Goal: Task Accomplishment & Management: Complete application form

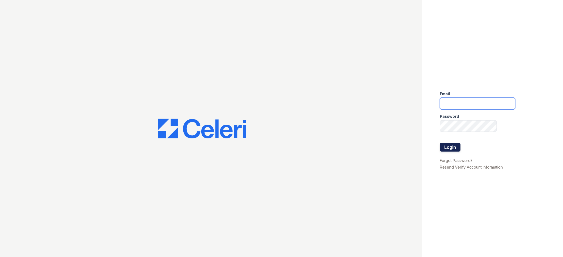
type input "admin@meltzerre.com"
click at [449, 148] on button "Login" at bounding box center [450, 147] width 21 height 9
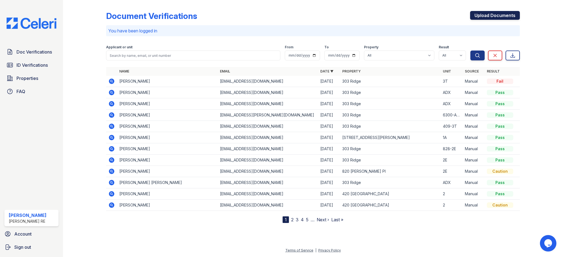
click at [507, 17] on link "Upload Documents" at bounding box center [495, 15] width 50 height 9
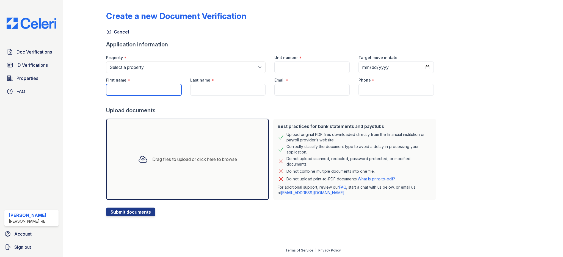
drag, startPoint x: 140, startPoint y: 90, endPoint x: 143, endPoint y: 86, distance: 4.3
click at [140, 90] on input "First name" at bounding box center [143, 90] width 75 height 12
click at [152, 66] on select "Select a property [GEOGRAPHIC_DATA][STREET_ADDRESS][PERSON_NAME] [STREET_ADDRES…" at bounding box center [185, 68] width 159 height 12
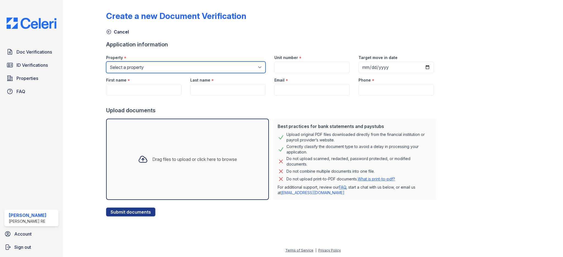
select select "3113"
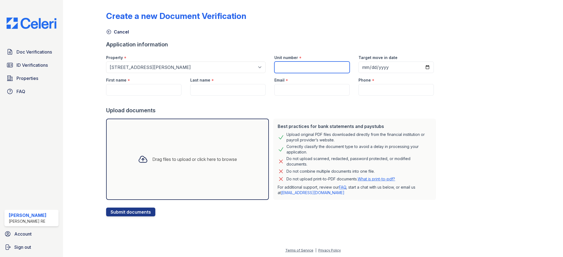
click at [297, 67] on input "Unit number" at bounding box center [311, 68] width 75 height 12
type input "3T"
click at [147, 82] on div "First name *" at bounding box center [143, 78] width 75 height 11
click at [141, 89] on input "First name" at bounding box center [143, 90] width 75 height 12
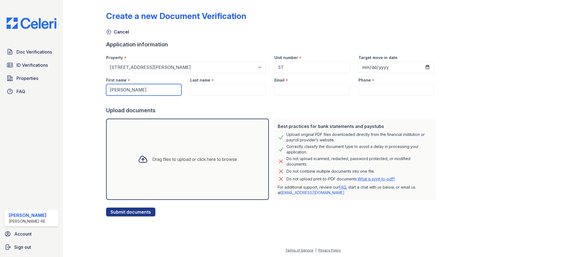
type input "[PERSON_NAME]"
type input "Keele"
click at [367, 90] on input "Phone" at bounding box center [396, 90] width 75 height 12
paste input "8012313678"
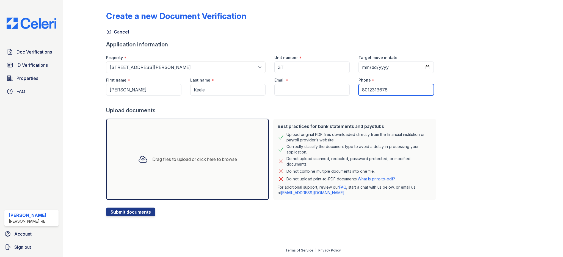
type input "8012313678"
click at [294, 108] on div "Upload documents" at bounding box center [272, 111] width 332 height 8
click at [305, 94] on input "Email" at bounding box center [311, 90] width 75 height 12
paste input "[EMAIL_ADDRESS][DOMAIN_NAME]"
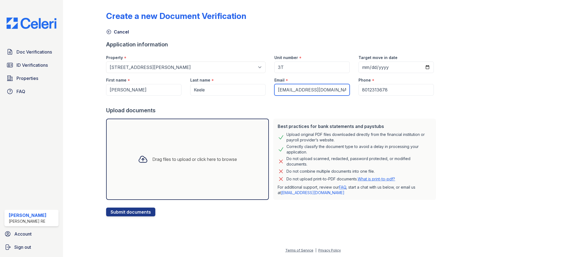
type input "[EMAIL_ADDRESS][DOMAIN_NAME]"
click at [287, 114] on div "Upload documents" at bounding box center [272, 111] width 332 height 8
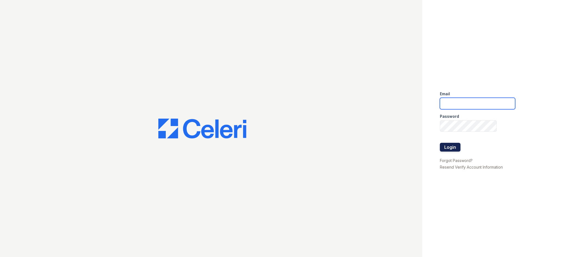
type input "[EMAIL_ADDRESS][DOMAIN_NAME]"
click at [444, 148] on button "Login" at bounding box center [450, 147] width 21 height 9
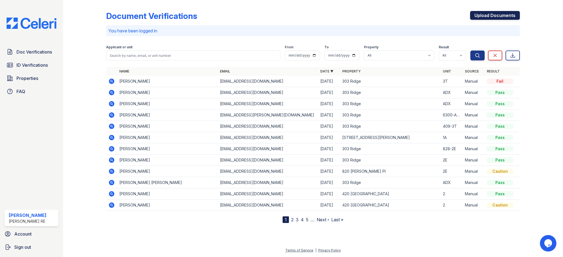
click at [517, 16] on link "Upload Documents" at bounding box center [495, 15] width 50 height 9
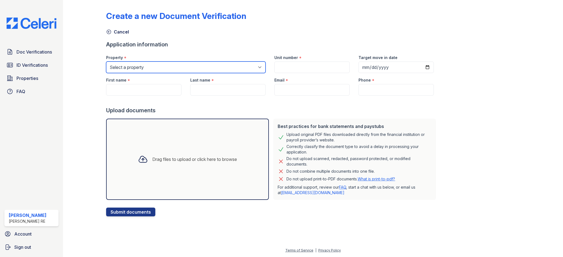
click at [146, 66] on select "Select a property [GEOGRAPHIC_DATA][STREET_ADDRESS][PERSON_NAME] [STREET_ADDRES…" at bounding box center [185, 68] width 159 height 12
select select "3100"
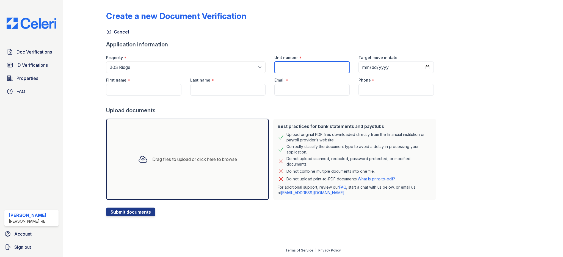
click at [281, 69] on input "Unit number" at bounding box center [311, 68] width 75 height 12
type input "3T"
click at [114, 90] on input "First name" at bounding box center [143, 90] width 75 height 12
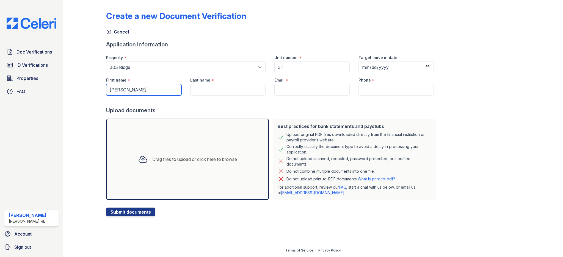
type input "[PERSON_NAME]"
type input "Keele"
click at [308, 92] on input "Email" at bounding box center [311, 90] width 75 height 12
paste input "[EMAIL_ADDRESS][DOMAIN_NAME]"
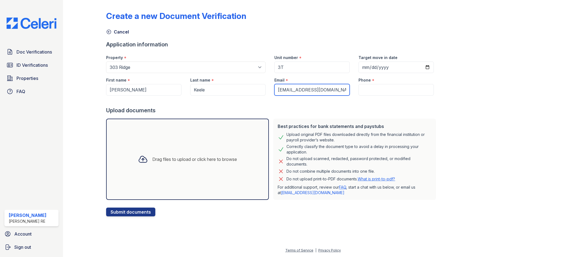
type input "[EMAIL_ADDRESS][DOMAIN_NAME]"
click at [290, 107] on div "Upload documents" at bounding box center [272, 111] width 332 height 8
click at [376, 88] on input "Phone" at bounding box center [396, 90] width 75 height 12
paste input "8012313678"
type input "8012313678"
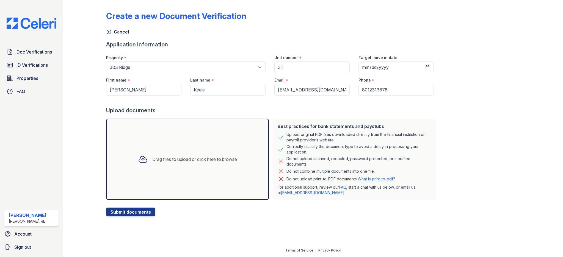
drag, startPoint x: 330, startPoint y: 113, endPoint x: 515, endPoint y: 61, distance: 192.0
click at [330, 113] on div "Upload documents" at bounding box center [272, 111] width 332 height 8
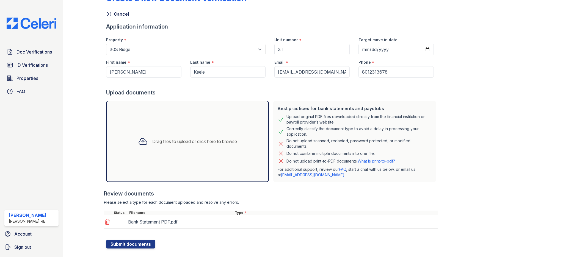
scroll to position [28, 0]
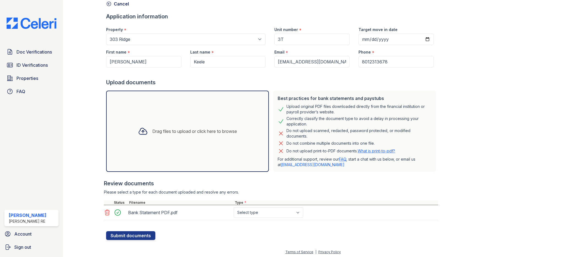
click at [283, 212] on select "Select type Paystub Bank Statement Offer Letter Tax Documents Benefit Award Let…" at bounding box center [269, 213] width 70 height 10
select select "bank_statement"
click at [144, 236] on button "Submit documents" at bounding box center [130, 235] width 49 height 9
